Goal: Information Seeking & Learning: Learn about a topic

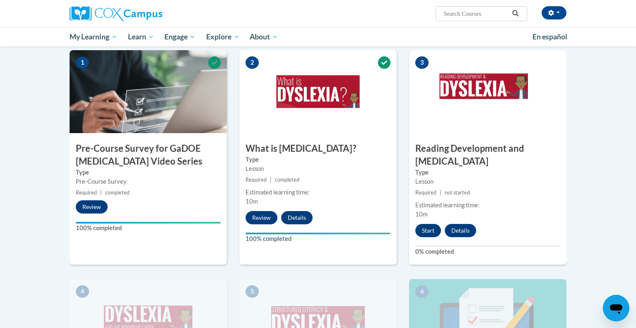
scroll to position [178, 0]
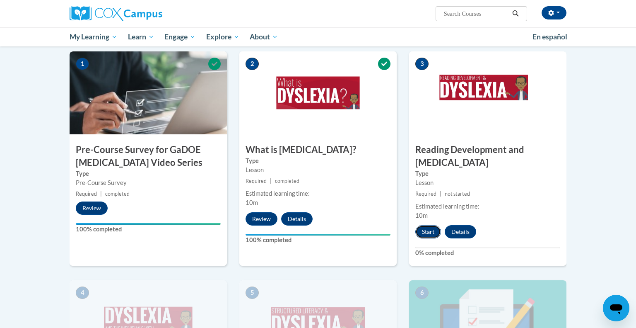
click at [426, 225] on button "Start" at bounding box center [428, 231] width 26 height 13
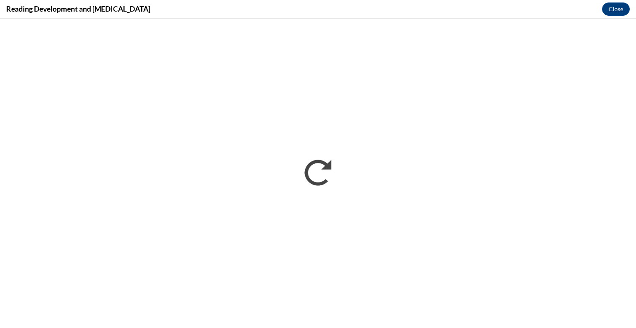
scroll to position [0, 0]
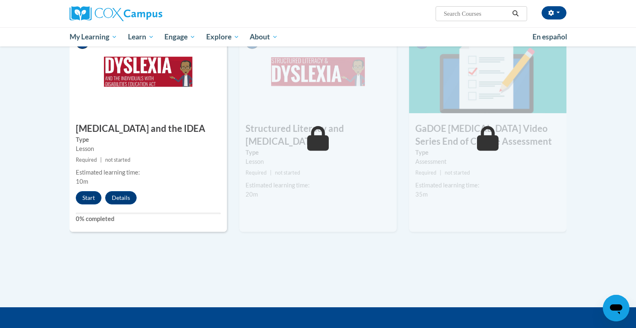
scroll to position [428, 0]
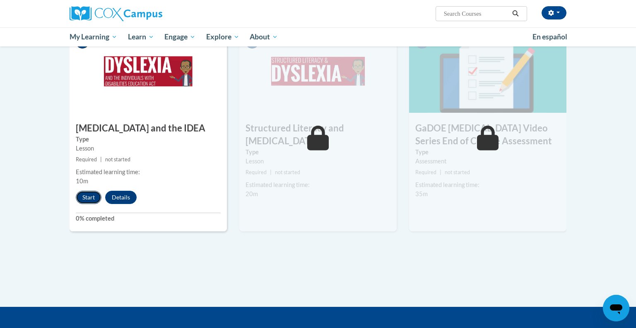
click at [90, 190] on button "Start" at bounding box center [89, 196] width 26 height 13
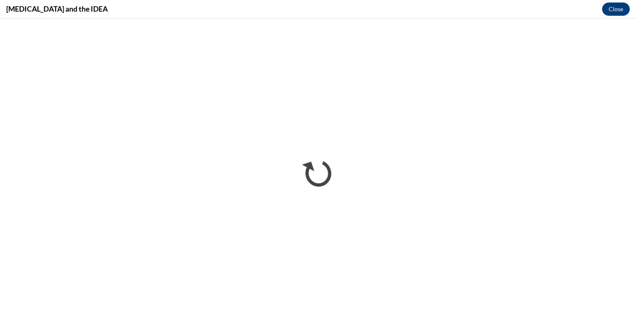
scroll to position [0, 0]
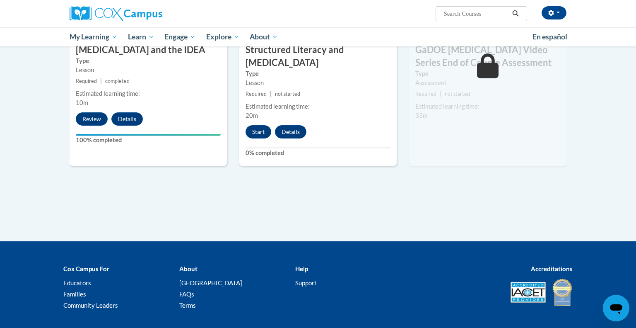
scroll to position [514, 0]
